Goal: Communication & Community: Answer question/provide support

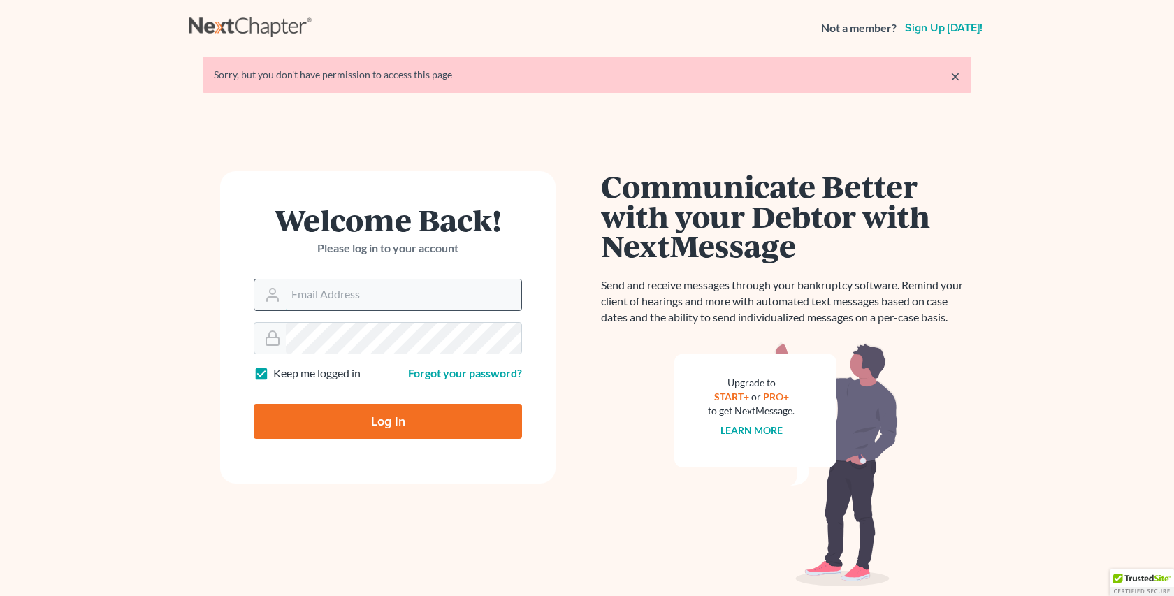
click at [326, 301] on input "Email Address" at bounding box center [404, 295] width 236 height 31
type input "[EMAIL_ADDRESS][DOMAIN_NAME]"
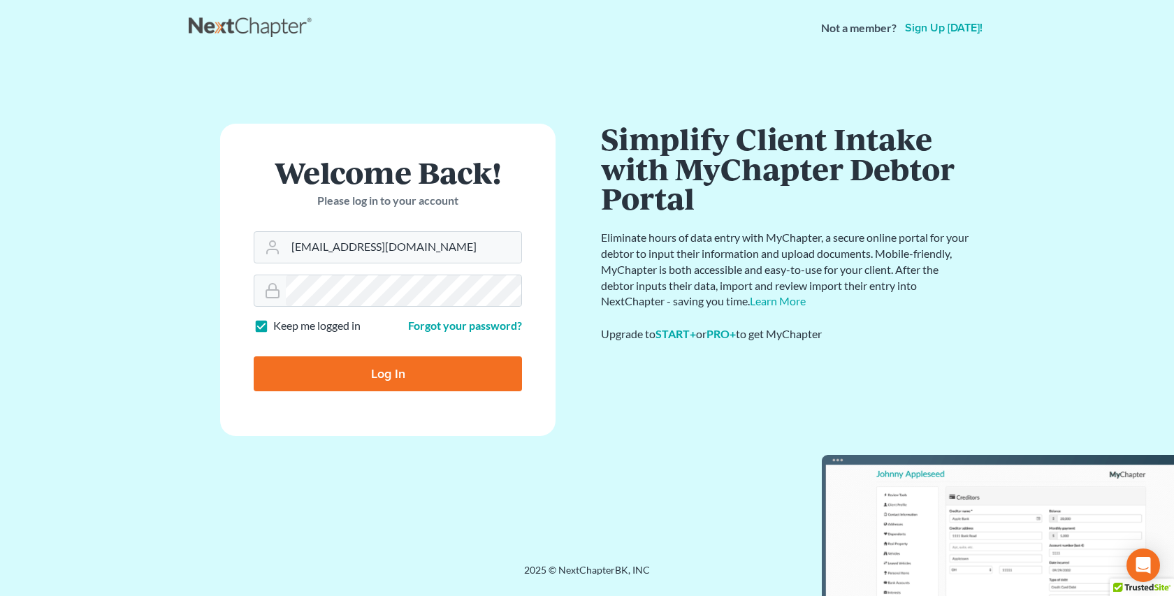
click at [386, 372] on input "Log In" at bounding box center [388, 373] width 268 height 35
type input "Thinking..."
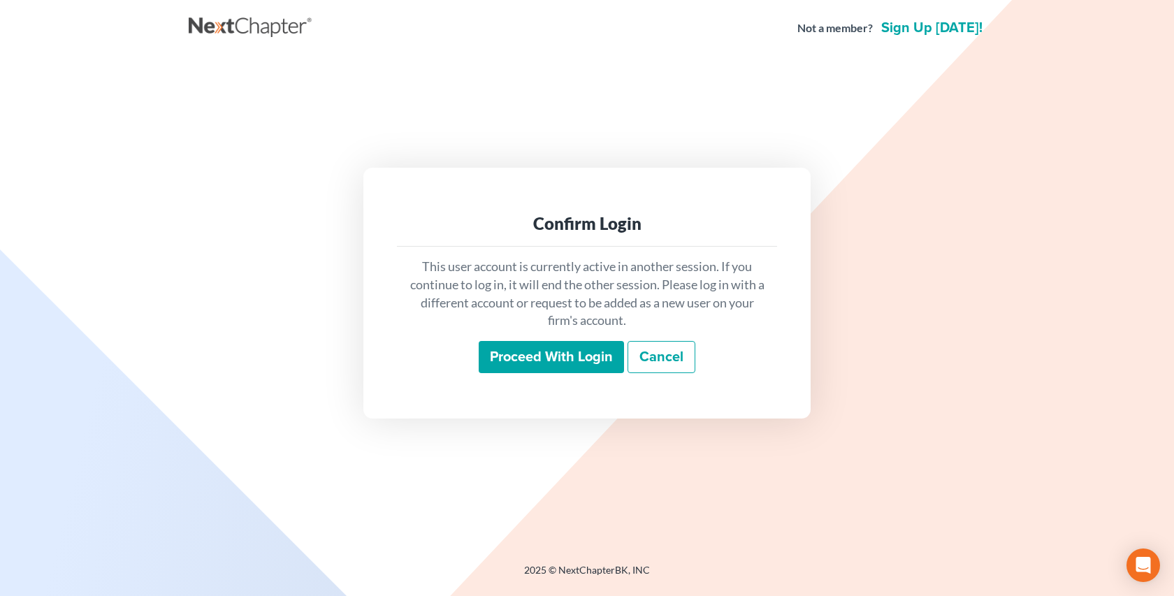
click at [574, 352] on input "Proceed with login" at bounding box center [551, 357] width 145 height 32
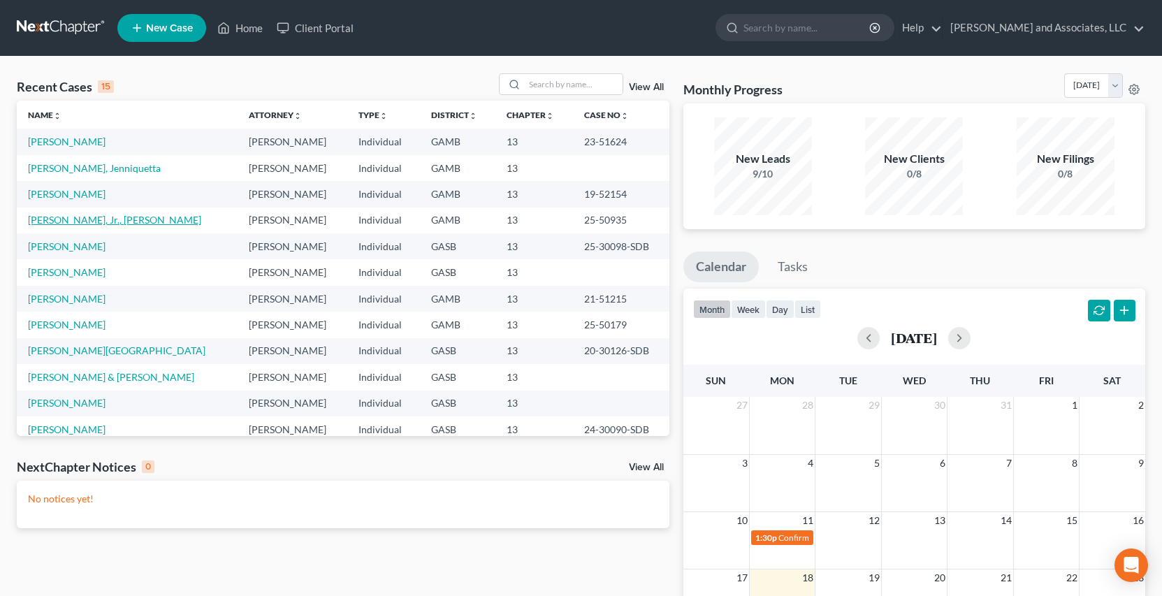
click at [94, 220] on link "Hamilton, Jr., Melvin" at bounding box center [114, 220] width 173 height 12
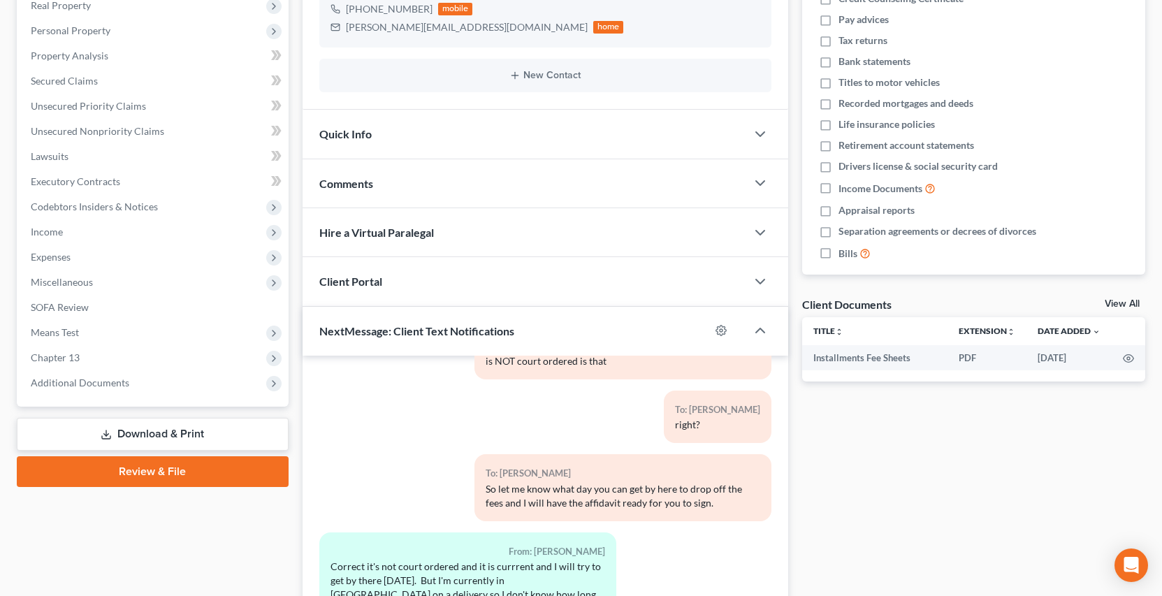
scroll to position [354, 0]
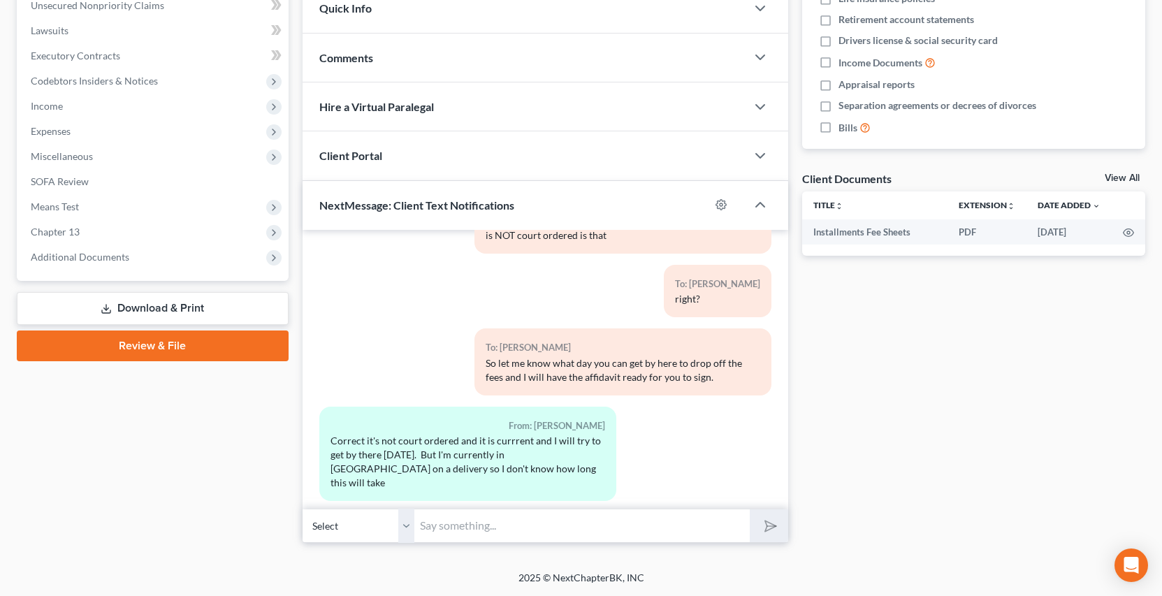
drag, startPoint x: 402, startPoint y: 532, endPoint x: 402, endPoint y: 542, distance: 10.5
click at [402, 534] on select "Select +1 (478) 251-1624 - Melvin Hamilton, Jr." at bounding box center [359, 526] width 112 height 34
click at [303, 509] on select "Select +1 (478) 251-1624 - Melvin Hamilton, Jr." at bounding box center [359, 526] width 112 height 34
click at [447, 531] on input "text" at bounding box center [581, 526] width 335 height 34
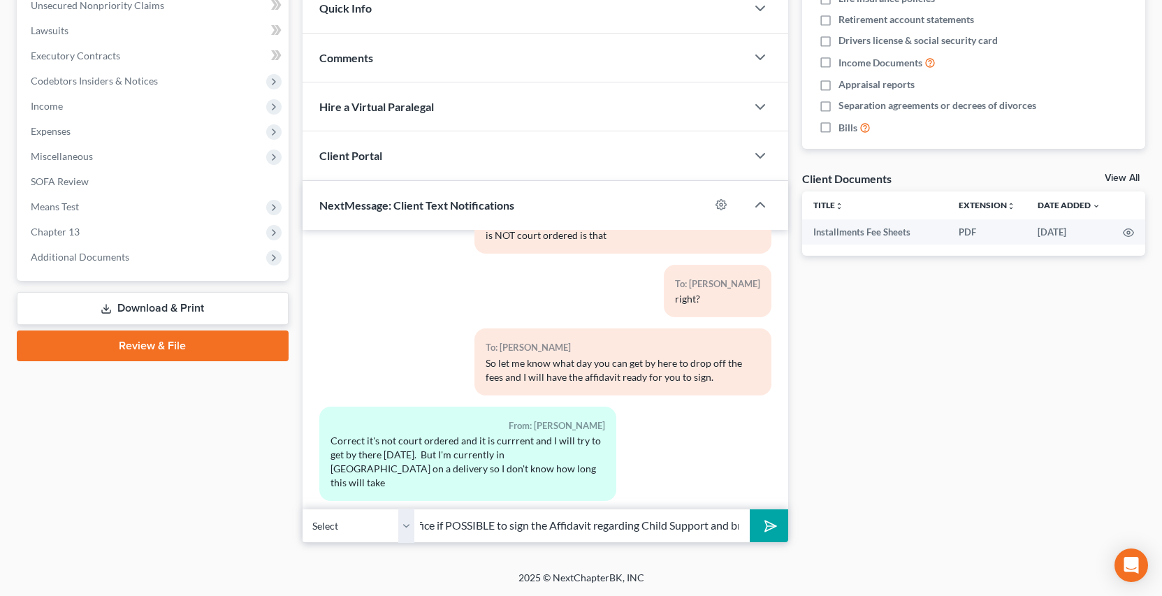
type input "Good Morning Melvin, how are you working this week, I need you to come by the o…"
click at [750, 509] on button "submit" at bounding box center [769, 525] width 38 height 33
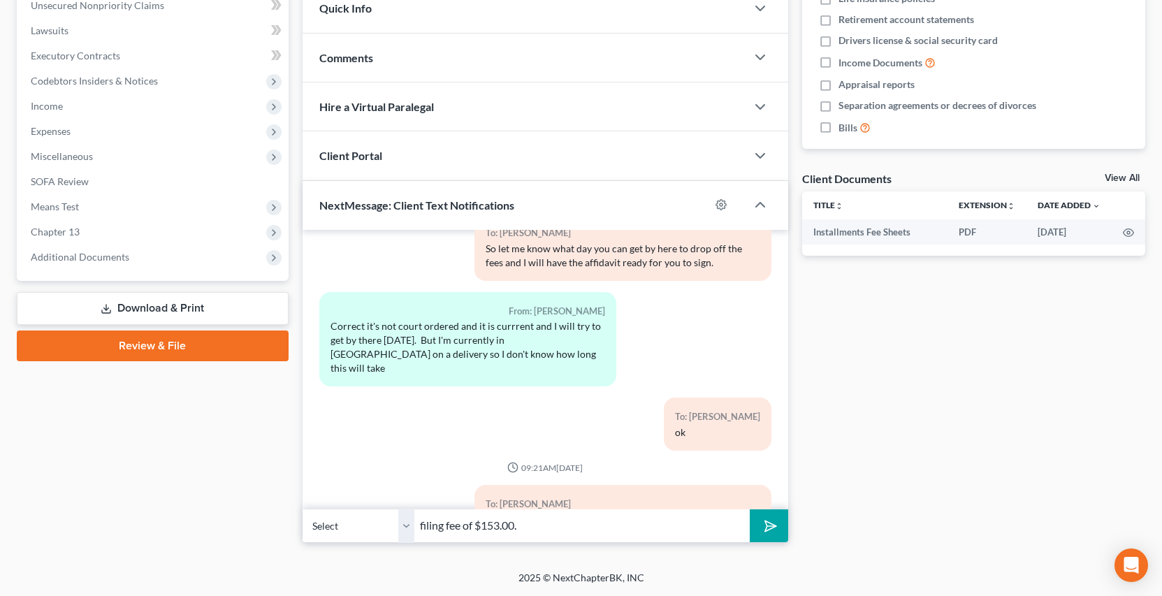
type input "filing fee of $153.00."
click at [750, 509] on button "submit" at bounding box center [769, 525] width 38 height 33
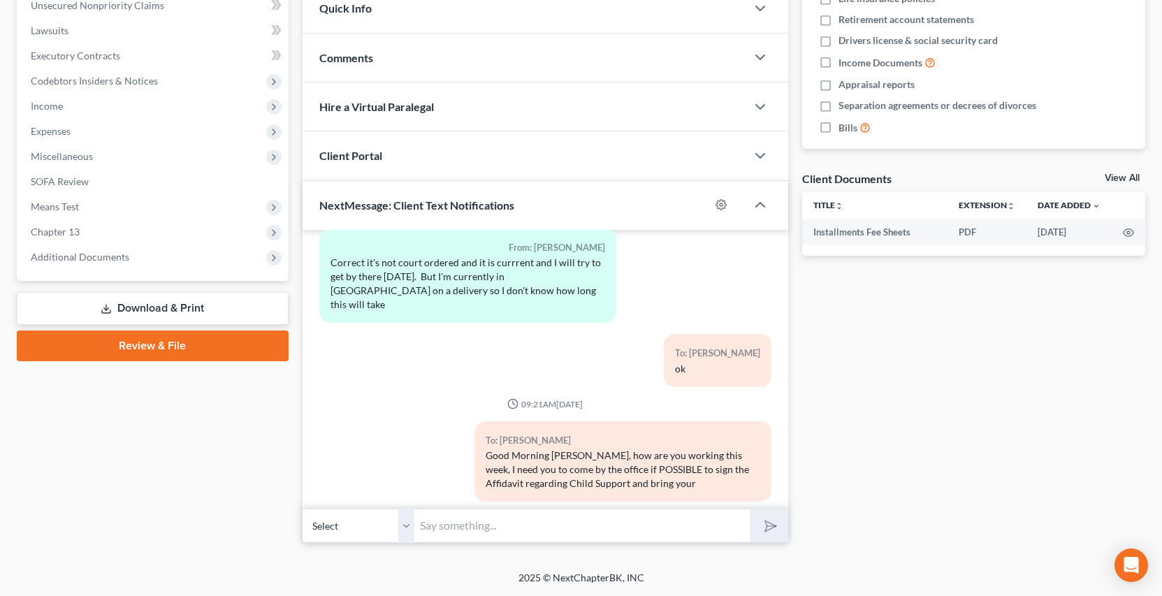
scroll to position [5099, 0]
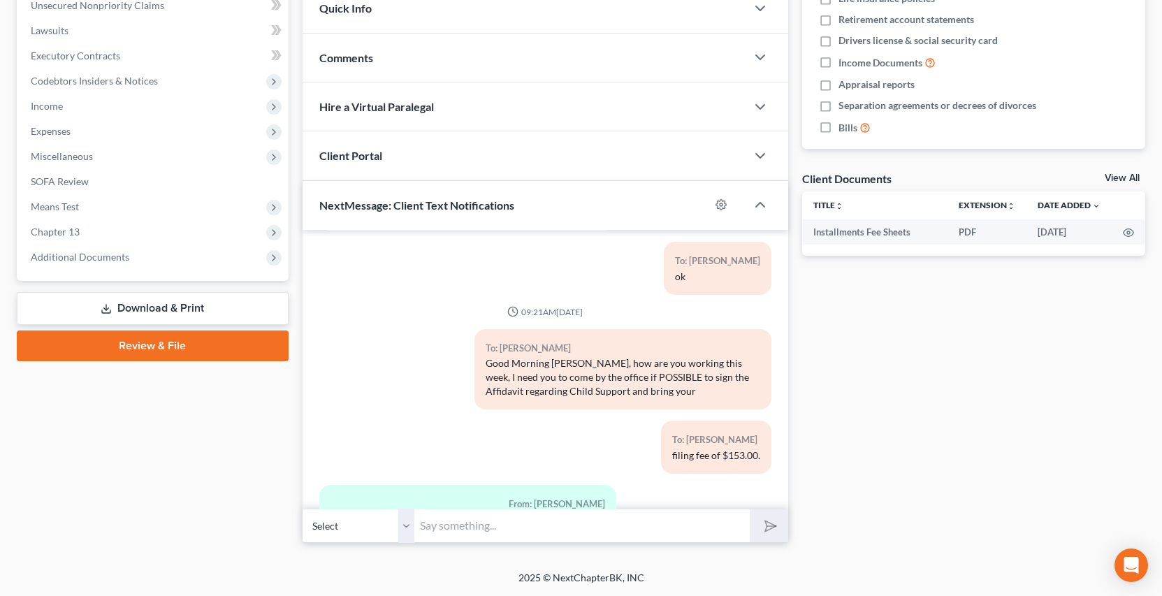
click at [407, 530] on select "Select +1 (478) 251-1624 - Melvin Hamilton, Jr." at bounding box center [359, 526] width 112 height 34
click at [303, 509] on select "Select +1 (478) 251-1624 - Melvin Hamilton, Jr." at bounding box center [359, 526] width 112 height 34
click at [442, 530] on input "text" at bounding box center [581, 526] width 335 height 34
click at [941, 445] on div "Docs Tasks Events Fees Timer 0% Completed Nothing here yet! Credit Counseling C…" at bounding box center [973, 162] width 357 height 762
click at [435, 523] on input "text" at bounding box center [581, 526] width 335 height 34
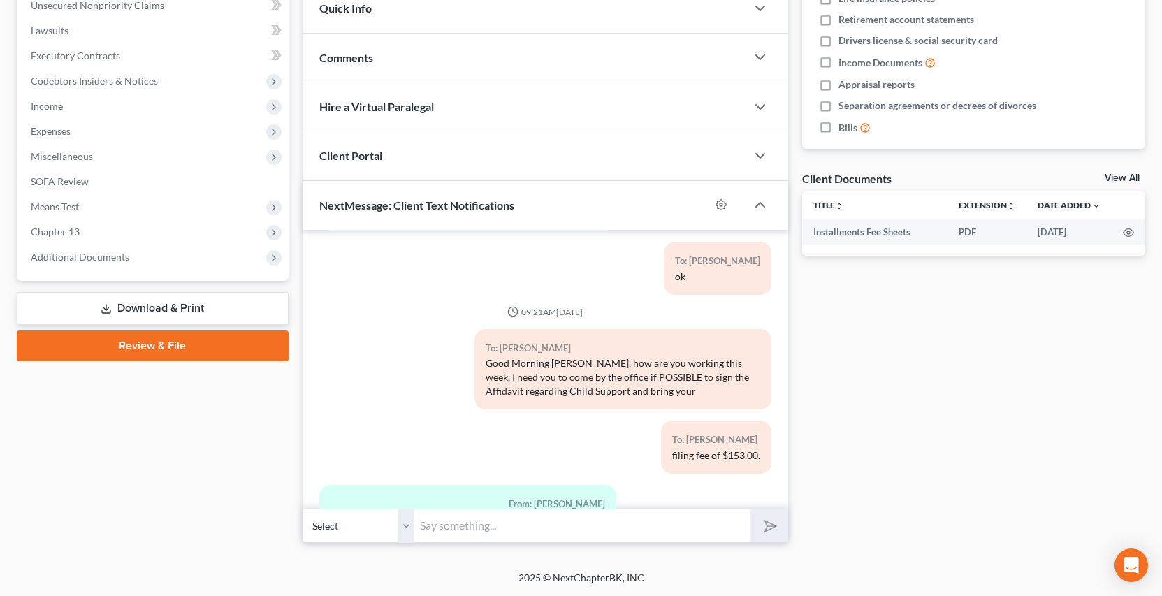
type input "I"
type input "N"
type input "No"
drag, startPoint x: 910, startPoint y: 509, endPoint x: 887, endPoint y: 520, distance: 25.3
click at [910, 510] on div "Docs Tasks Events Fees Timer 0% Completed Nothing here yet! Credit Counseling C…" at bounding box center [973, 162] width 357 height 762
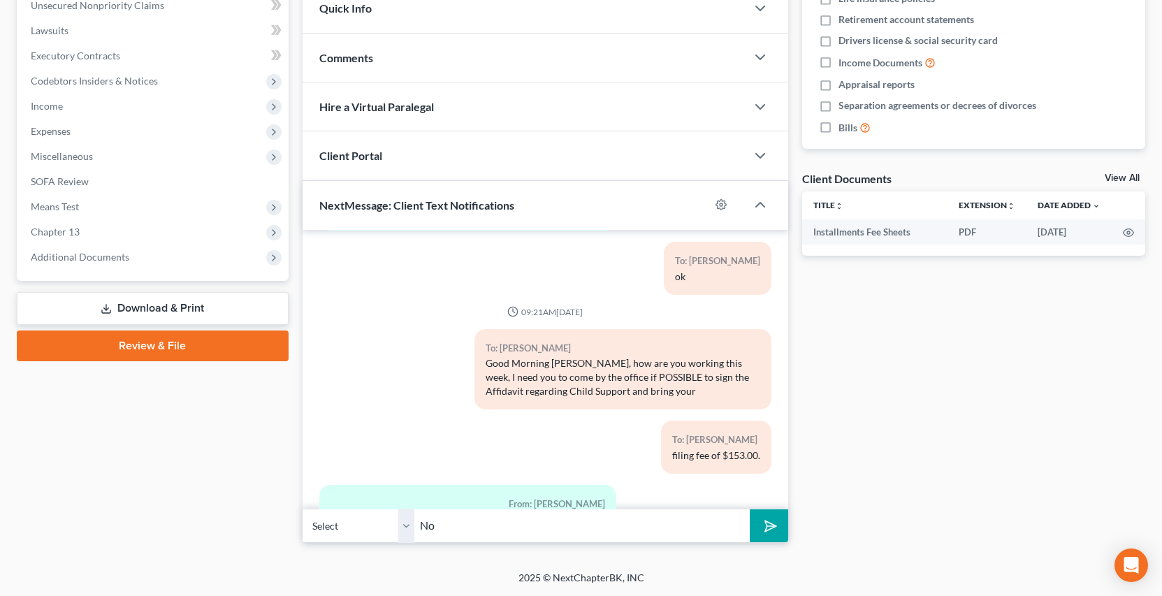
click at [440, 529] on input "No" at bounding box center [581, 526] width 335 height 34
drag, startPoint x: 931, startPoint y: 468, endPoint x: 431, endPoint y: 562, distance: 508.5
click at [931, 470] on div "Docs Tasks Events Fees Timer 0% Completed Nothing here yet! Credit Counseling C…" at bounding box center [973, 162] width 357 height 762
click at [445, 529] on input "No" at bounding box center [581, 526] width 335 height 34
click at [910, 428] on div "Docs Tasks Events Fees Timer 0% Completed Nothing here yet! Credit Counseling C…" at bounding box center [973, 162] width 357 height 762
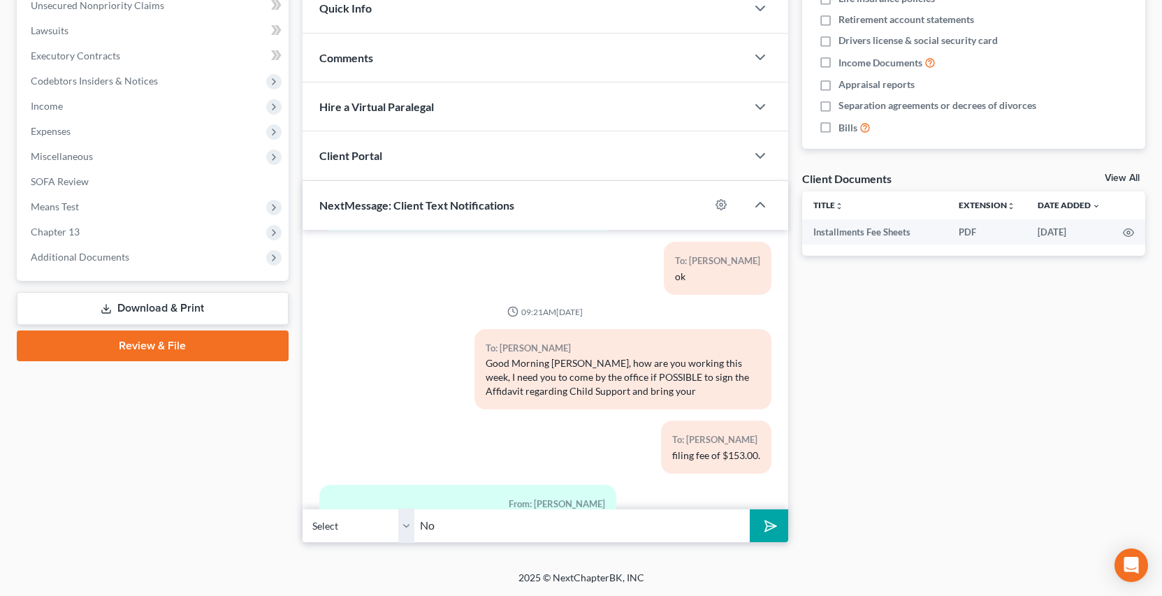
click at [436, 526] on input "No" at bounding box center [581, 526] width 335 height 34
click at [942, 468] on div "Docs Tasks Events Fees Timer 0% Completed Nothing here yet! Credit Counseling C…" at bounding box center [973, 162] width 357 height 762
click at [441, 526] on input "No" at bounding box center [581, 526] width 335 height 34
click at [961, 458] on div "Docs Tasks Events Fees Timer 0% Completed Nothing here yet! Credit Counseling C…" at bounding box center [973, 162] width 357 height 762
drag, startPoint x: 441, startPoint y: 528, endPoint x: 460, endPoint y: 519, distance: 20.6
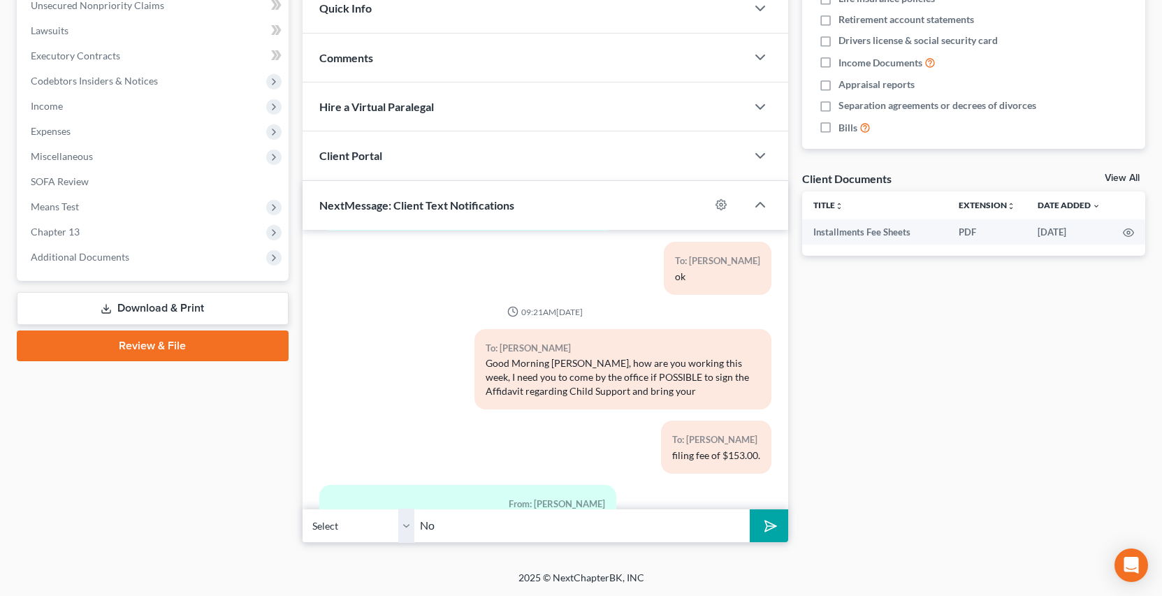
click at [396, 516] on div "Select +1 (478) 251-1624 - Melvin Hamilton, Jr. No" at bounding box center [546, 525] width 486 height 33
click at [1001, 503] on div "Docs Tasks Events Fees Timer 0% Completed Nothing here yet! Credit Counseling C…" at bounding box center [973, 162] width 357 height 762
drag, startPoint x: 447, startPoint y: 523, endPoint x: 406, endPoint y: 525, distance: 41.3
click at [384, 519] on div "Select +1 (478) 251-1624 - Melvin Hamilton, Jr. No" at bounding box center [546, 525] width 486 height 33
click at [750, 509] on button "submit" at bounding box center [769, 525] width 38 height 33
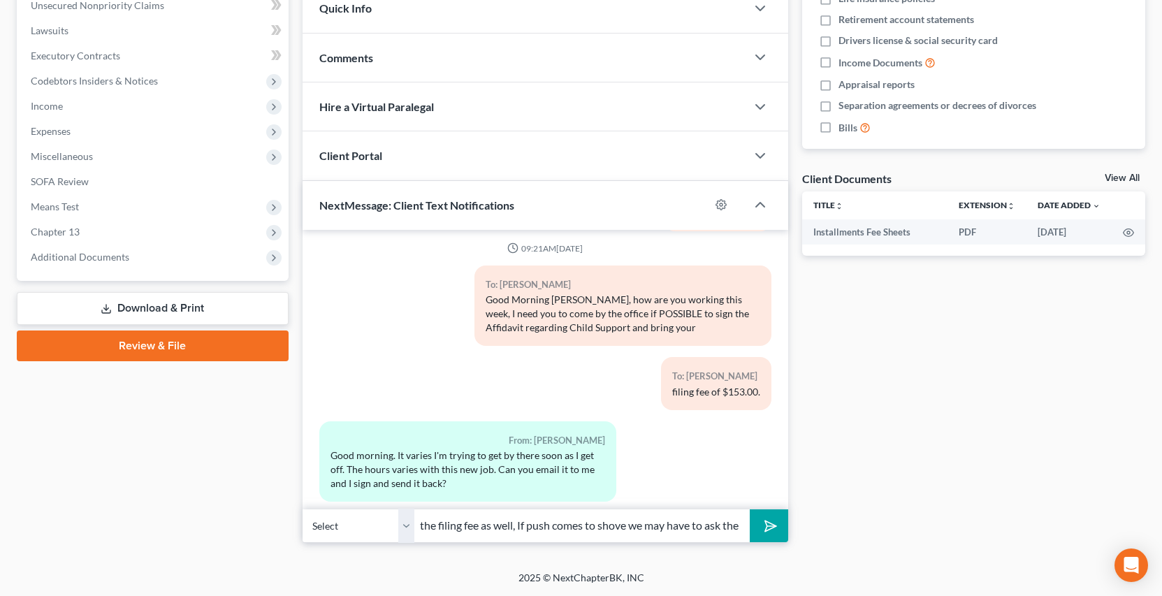
scroll to position [0, 426]
type input "I don't think that will work, we need original signature, and also we need the …"
click at [750, 509] on button "submit" at bounding box center [769, 525] width 38 height 33
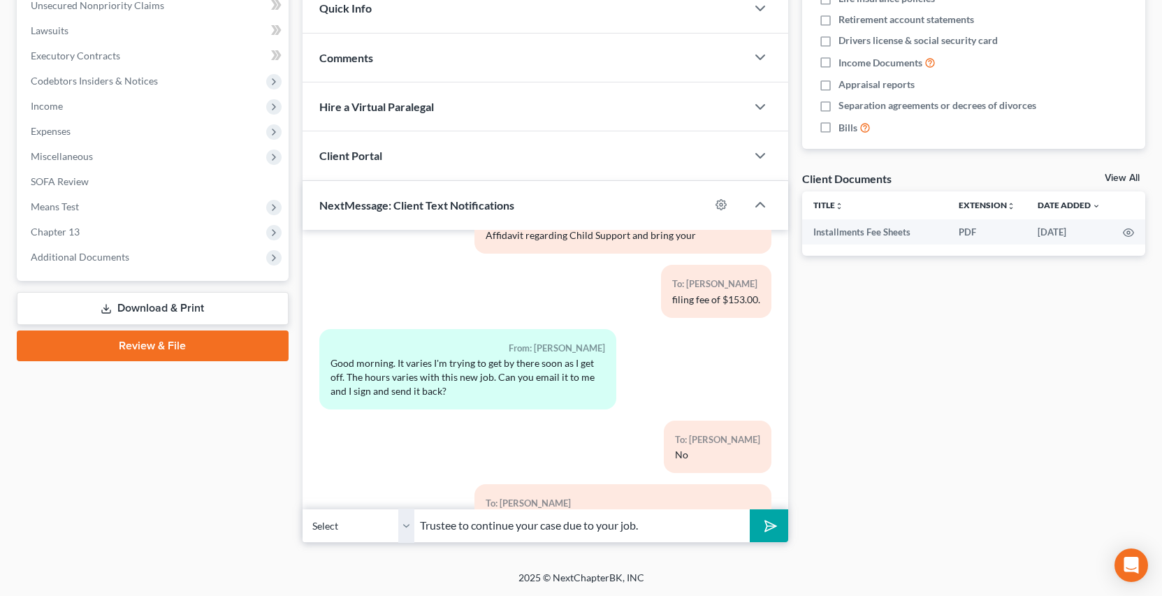
type input "Trustee to continue your case due to your job."
click at [750, 509] on button "submit" at bounding box center [769, 525] width 38 height 33
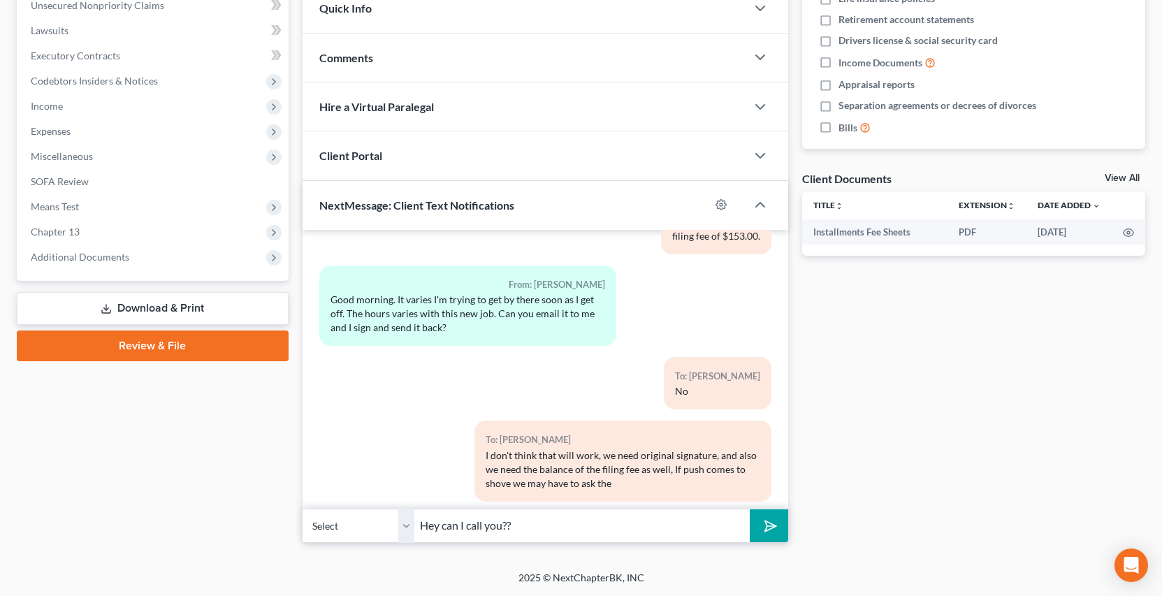
type input "Hey can I call you??"
click at [750, 509] on button "submit" at bounding box center [769, 525] width 38 height 33
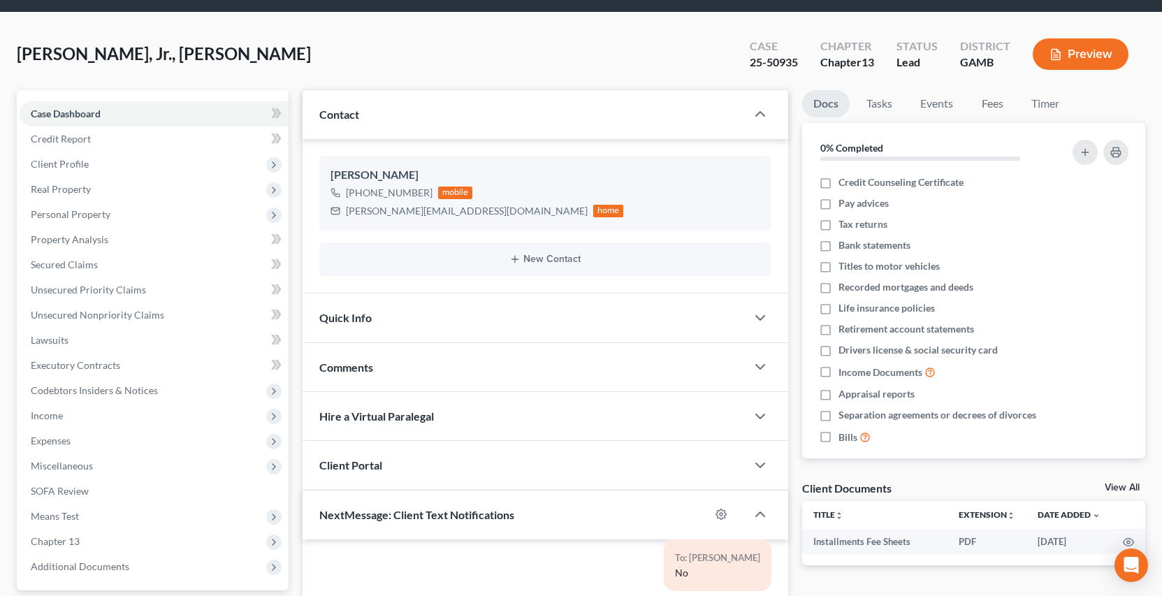
scroll to position [0, 0]
